Goal: Find specific page/section: Find specific page/section

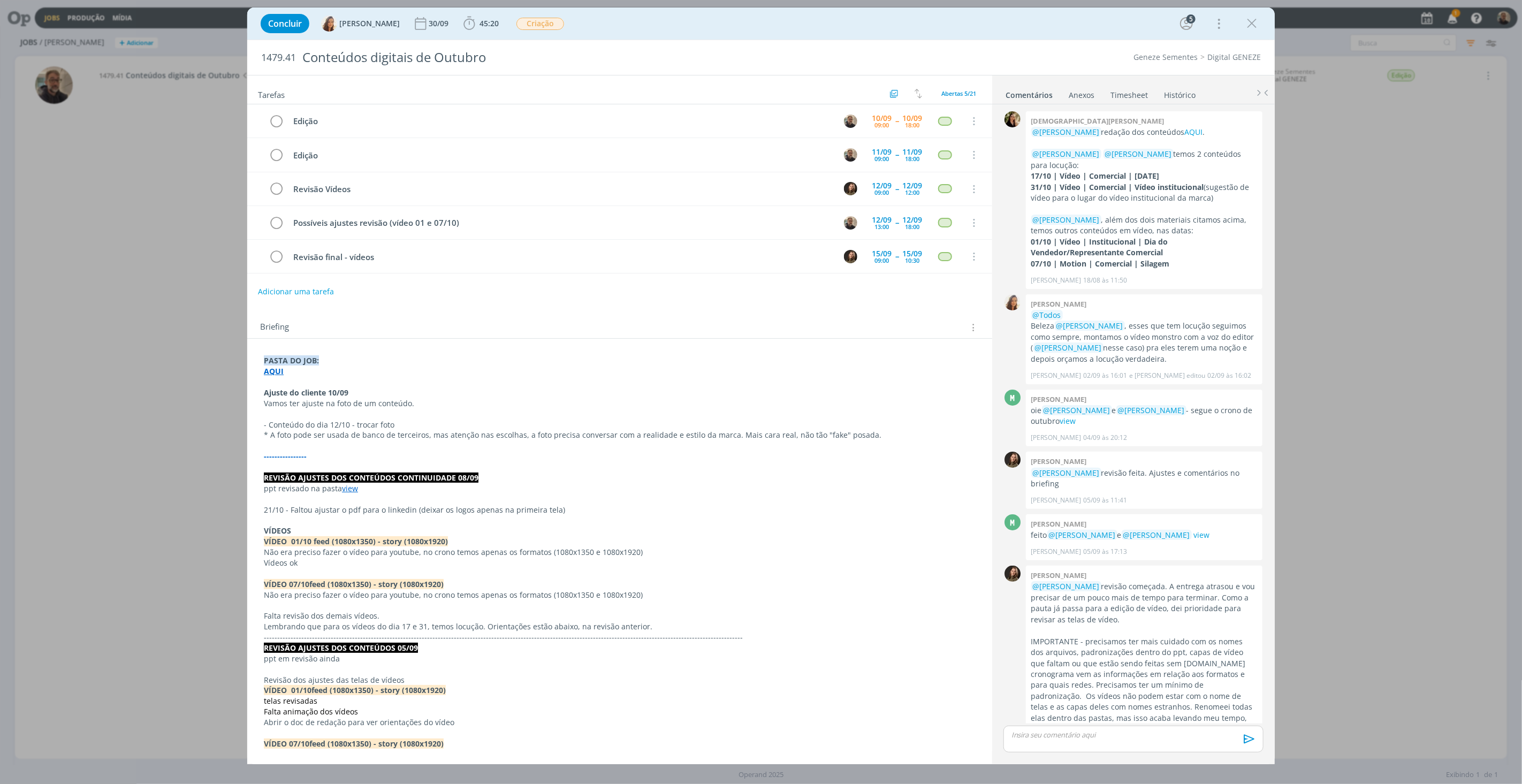
scroll to position [692, 0]
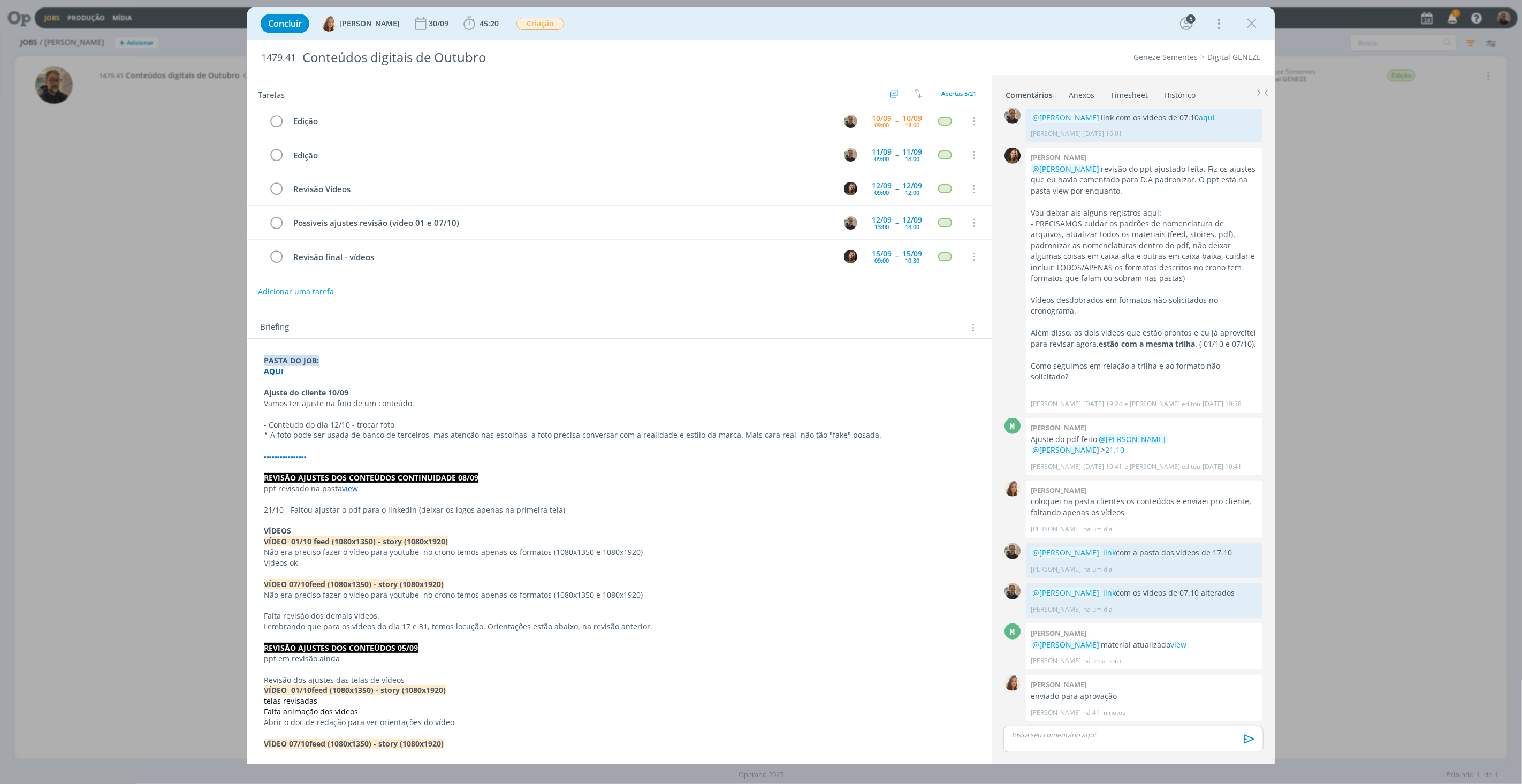
drag, startPoint x: 1248, startPoint y: 25, endPoint x: 255, endPoint y: 234, distance: 1014.8
click at [1248, 25] on icon "dialog" at bounding box center [1251, 23] width 16 height 16
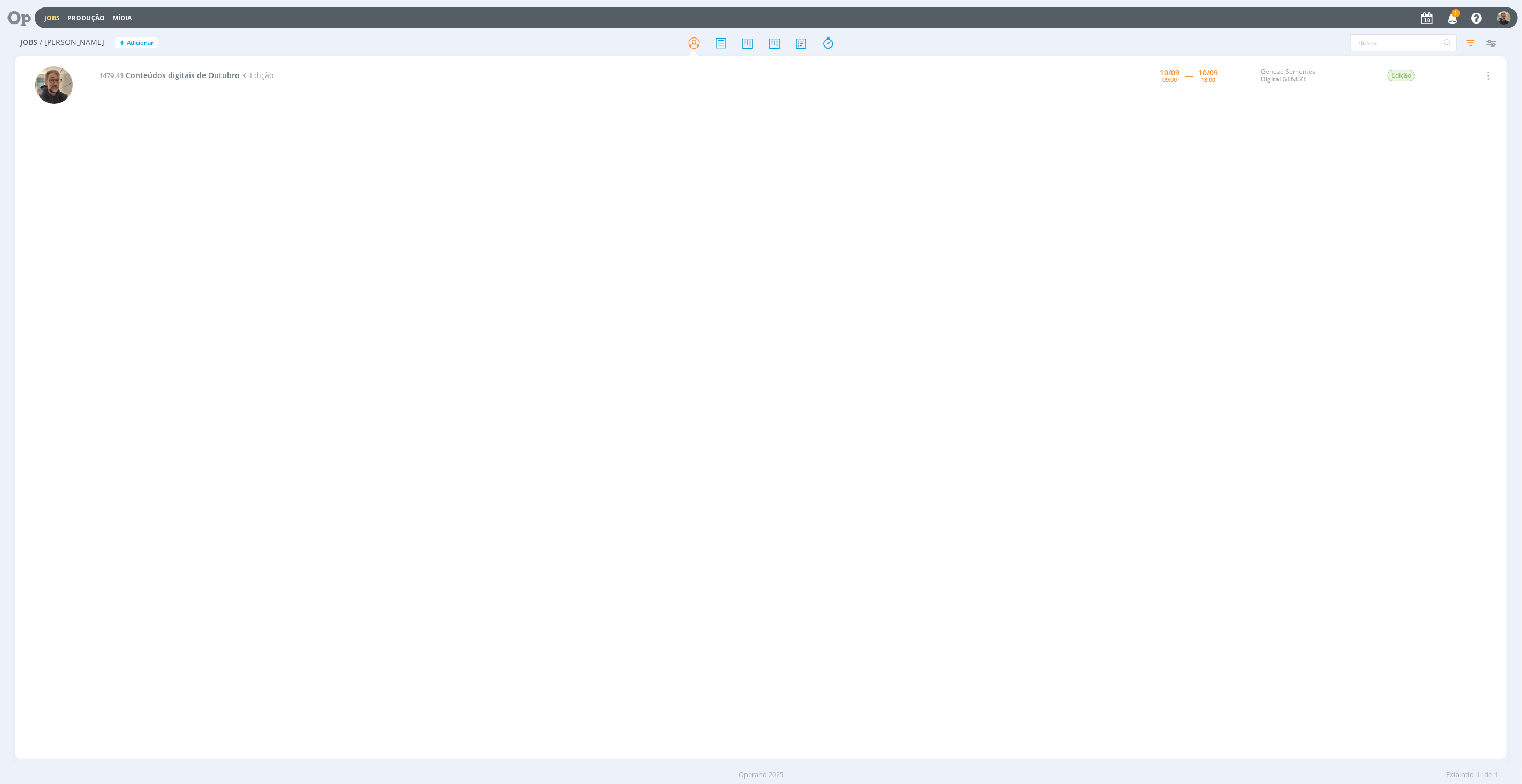
click at [19, 9] on icon at bounding box center [15, 18] width 22 height 21
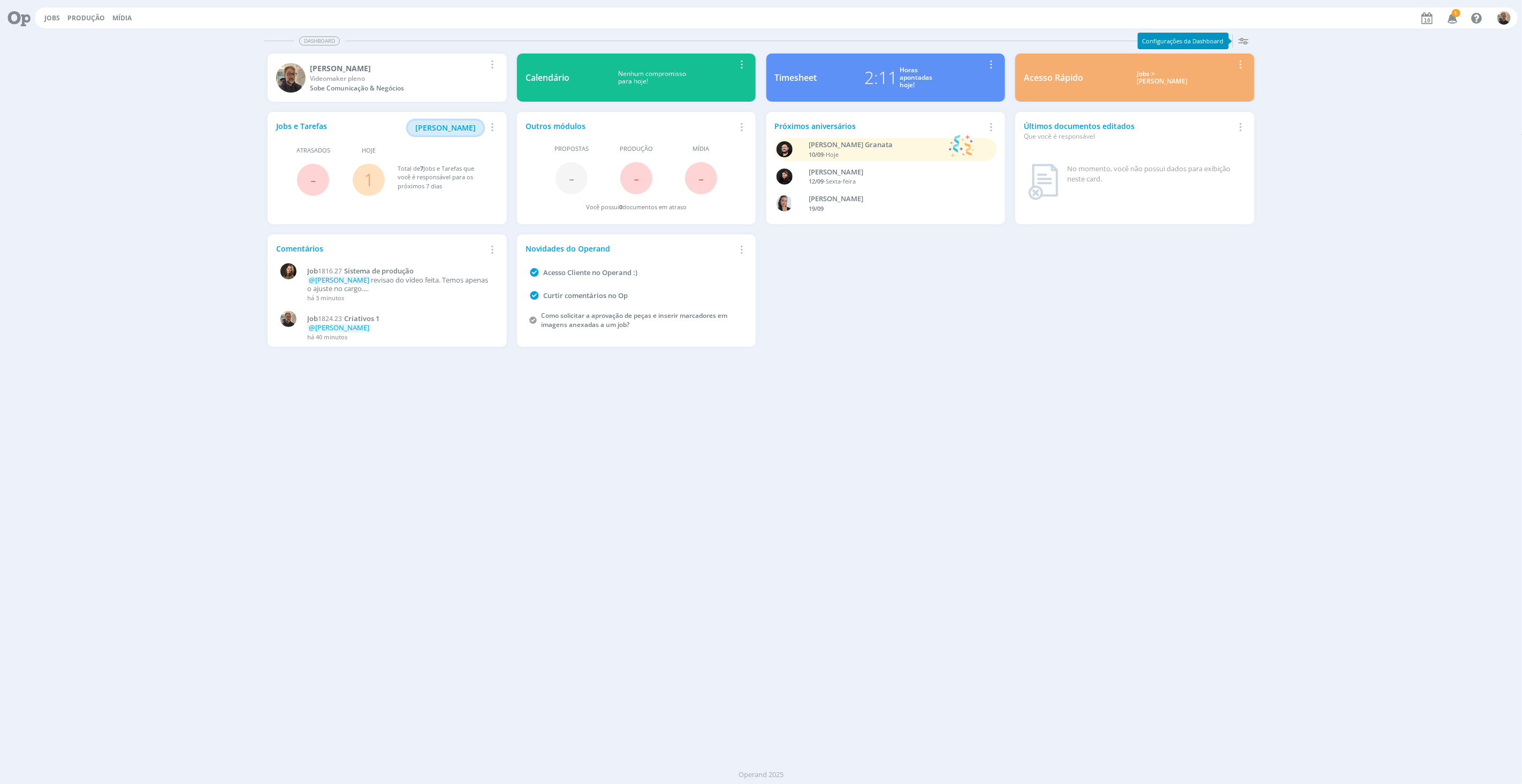
click at [458, 131] on span "[PERSON_NAME]" at bounding box center [445, 128] width 61 height 10
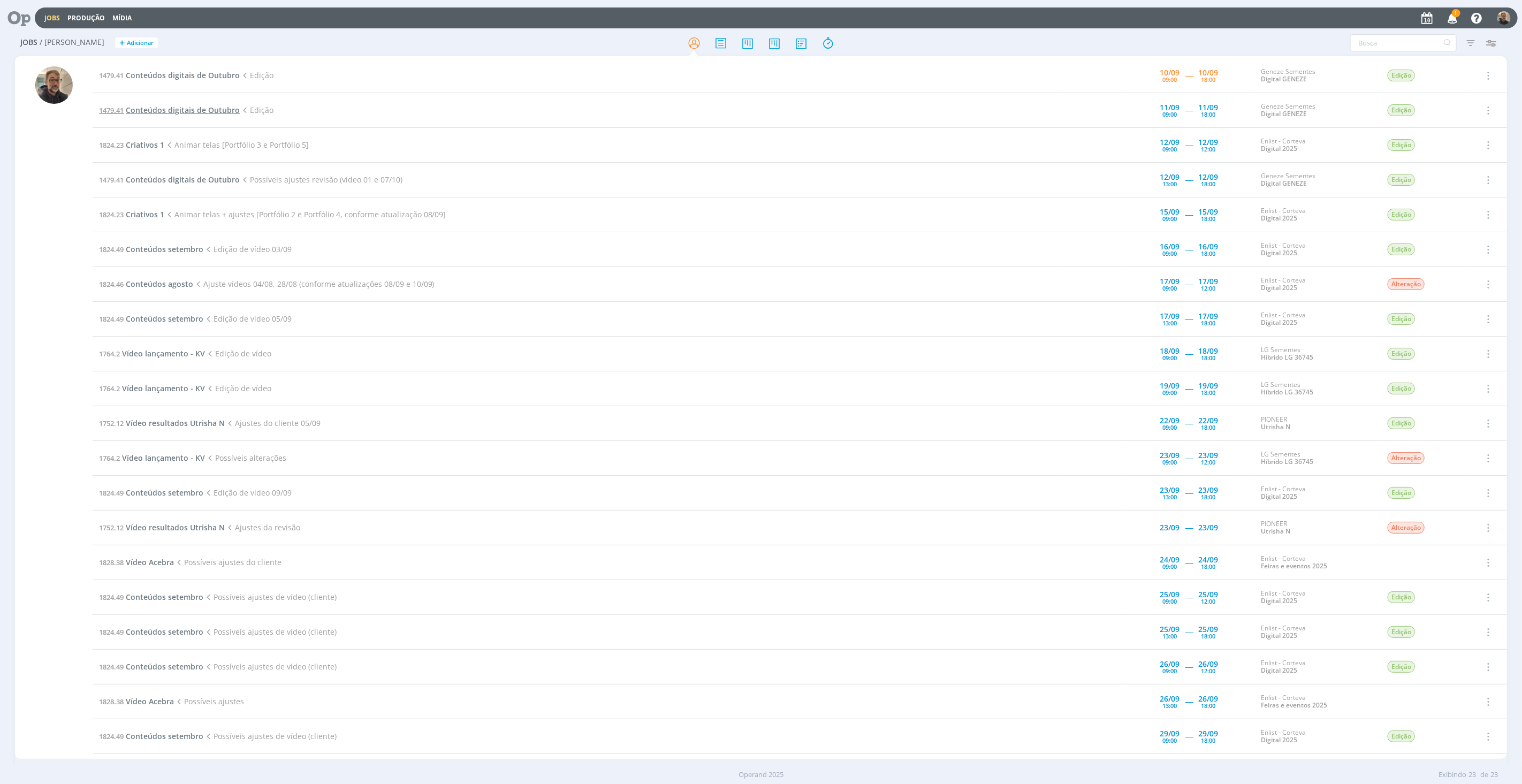
click at [161, 109] on span "Conteúdos digitais de Outubro" at bounding box center [183, 110] width 114 height 10
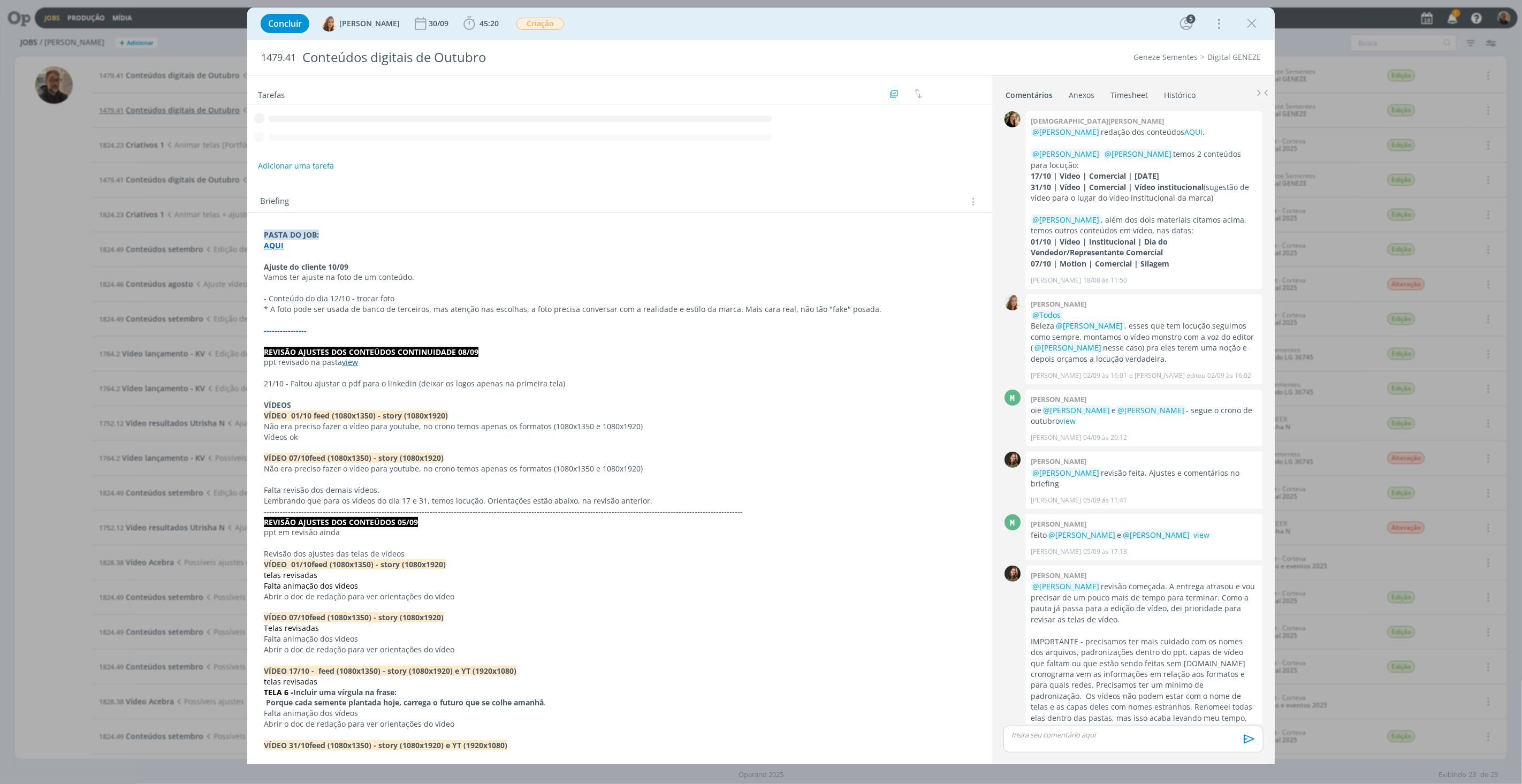
scroll to position [692, 0]
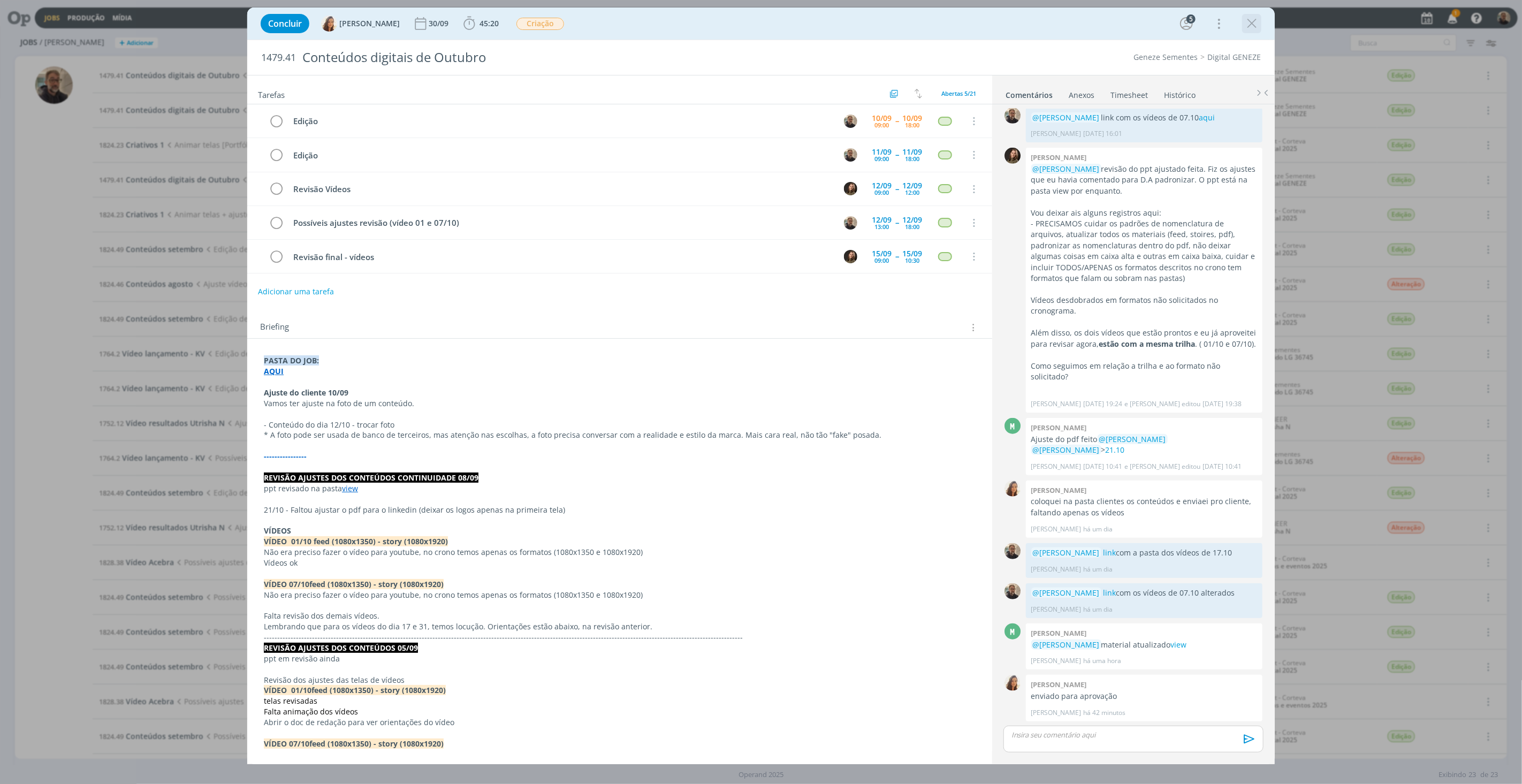
click at [1256, 25] on icon "dialog" at bounding box center [1251, 23] width 16 height 16
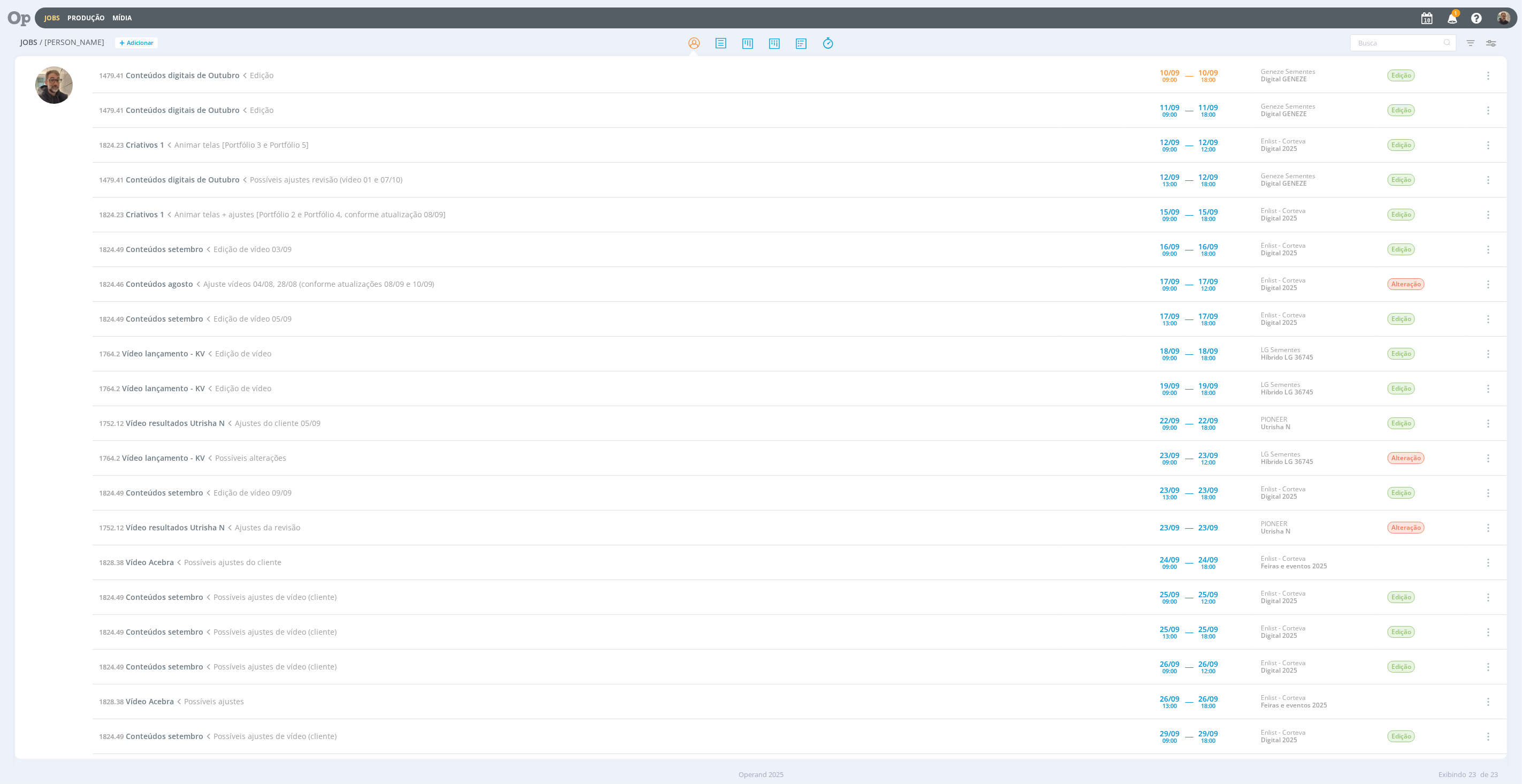
click at [36, 266] on div at bounding box center [53, 412] width 37 height 693
click at [167, 354] on span "Vídeo lançamento - KV" at bounding box center [163, 353] width 83 height 10
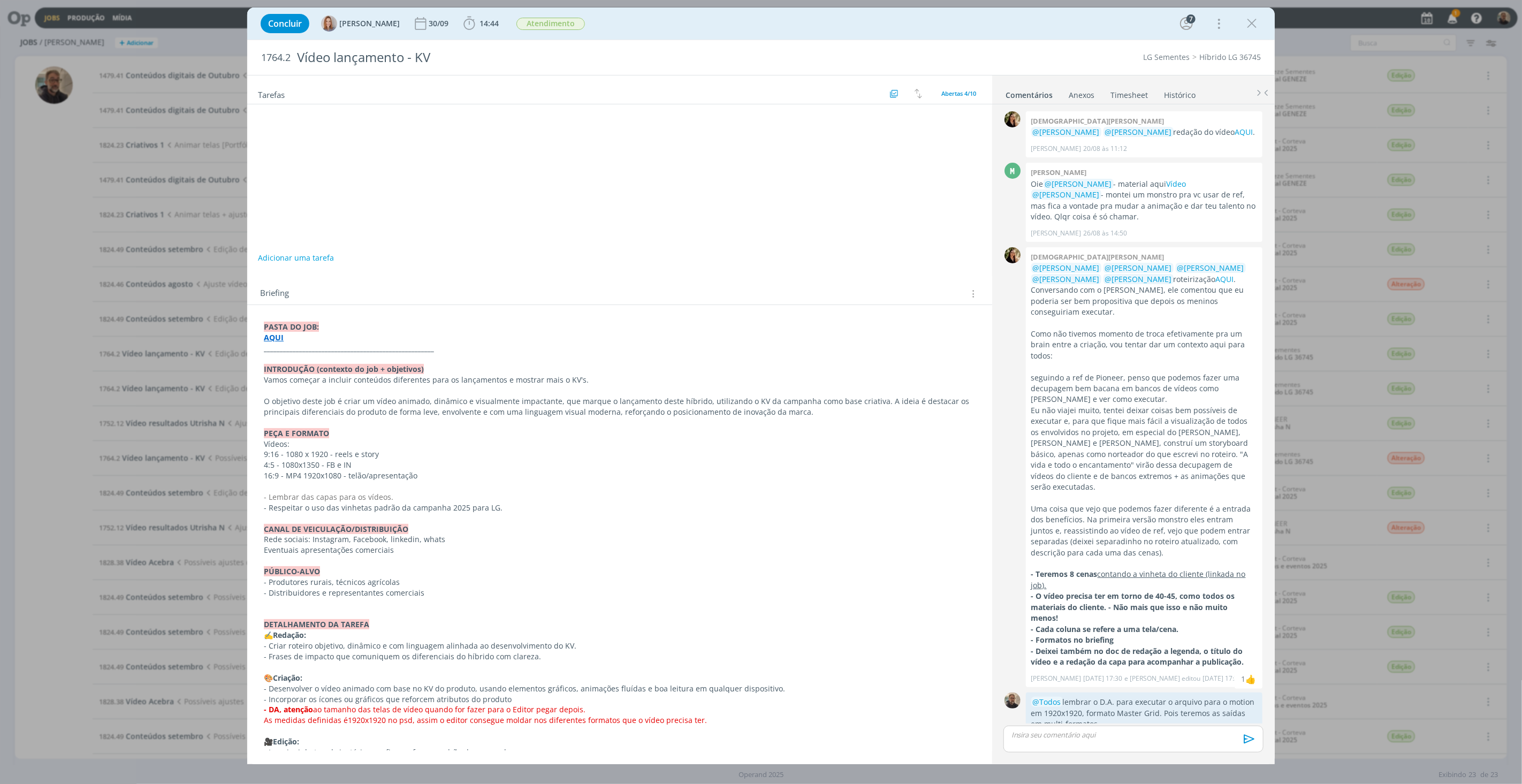
scroll to position [79, 0]
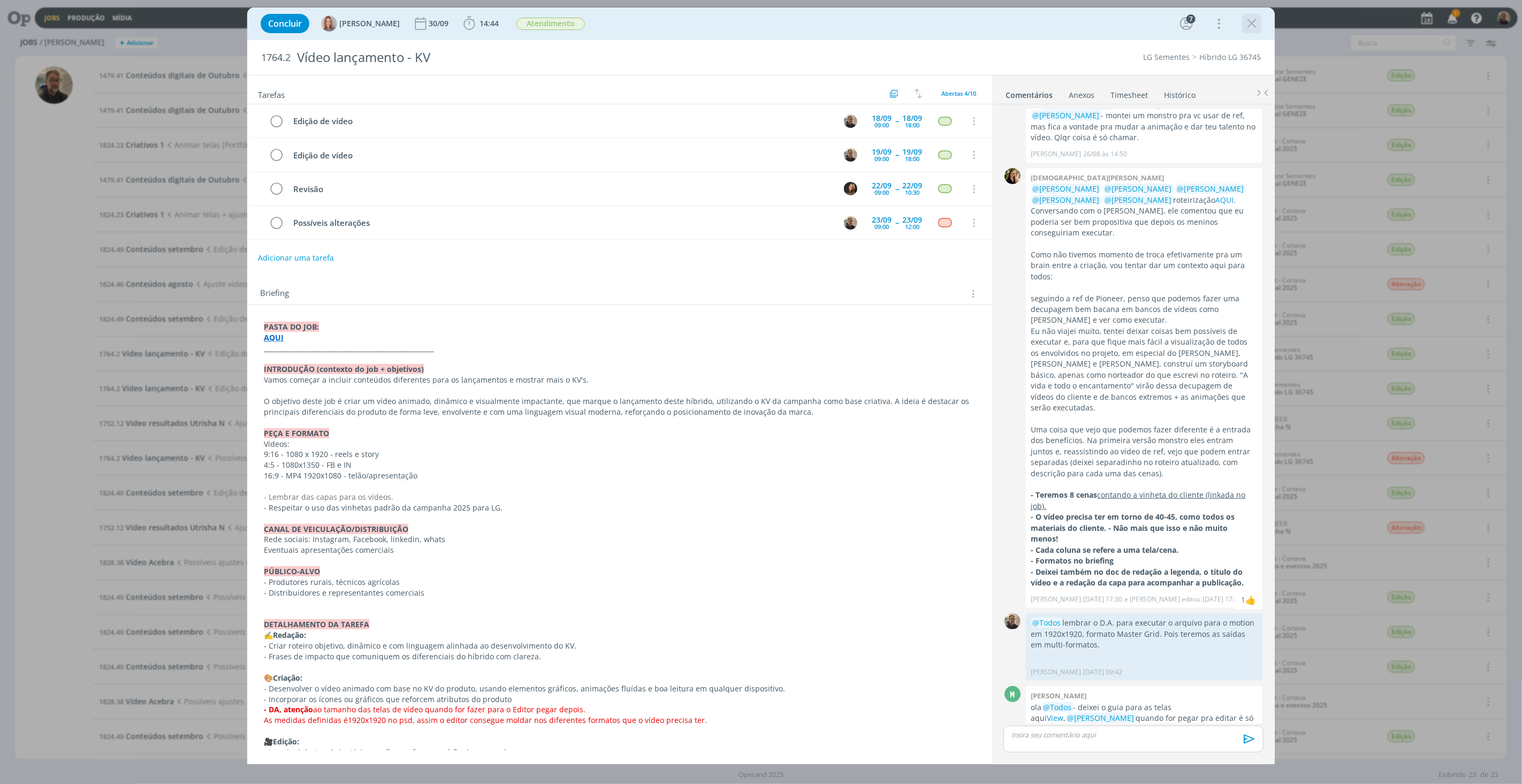
click at [1251, 20] on icon "dialog" at bounding box center [1251, 23] width 16 height 16
